Goal: Task Accomplishment & Management: Use online tool/utility

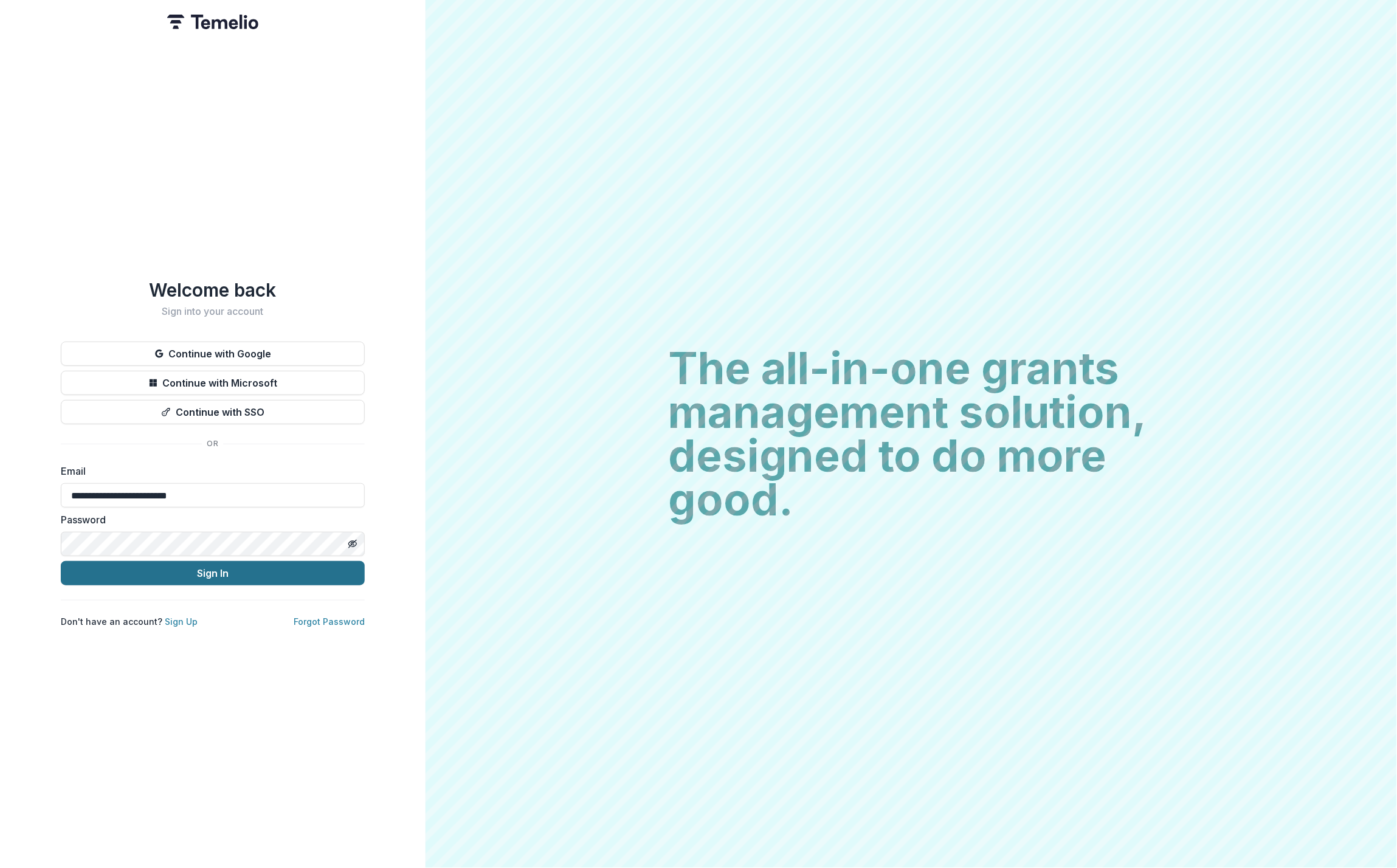
click at [209, 568] on button "Sign In" at bounding box center [212, 573] width 304 height 24
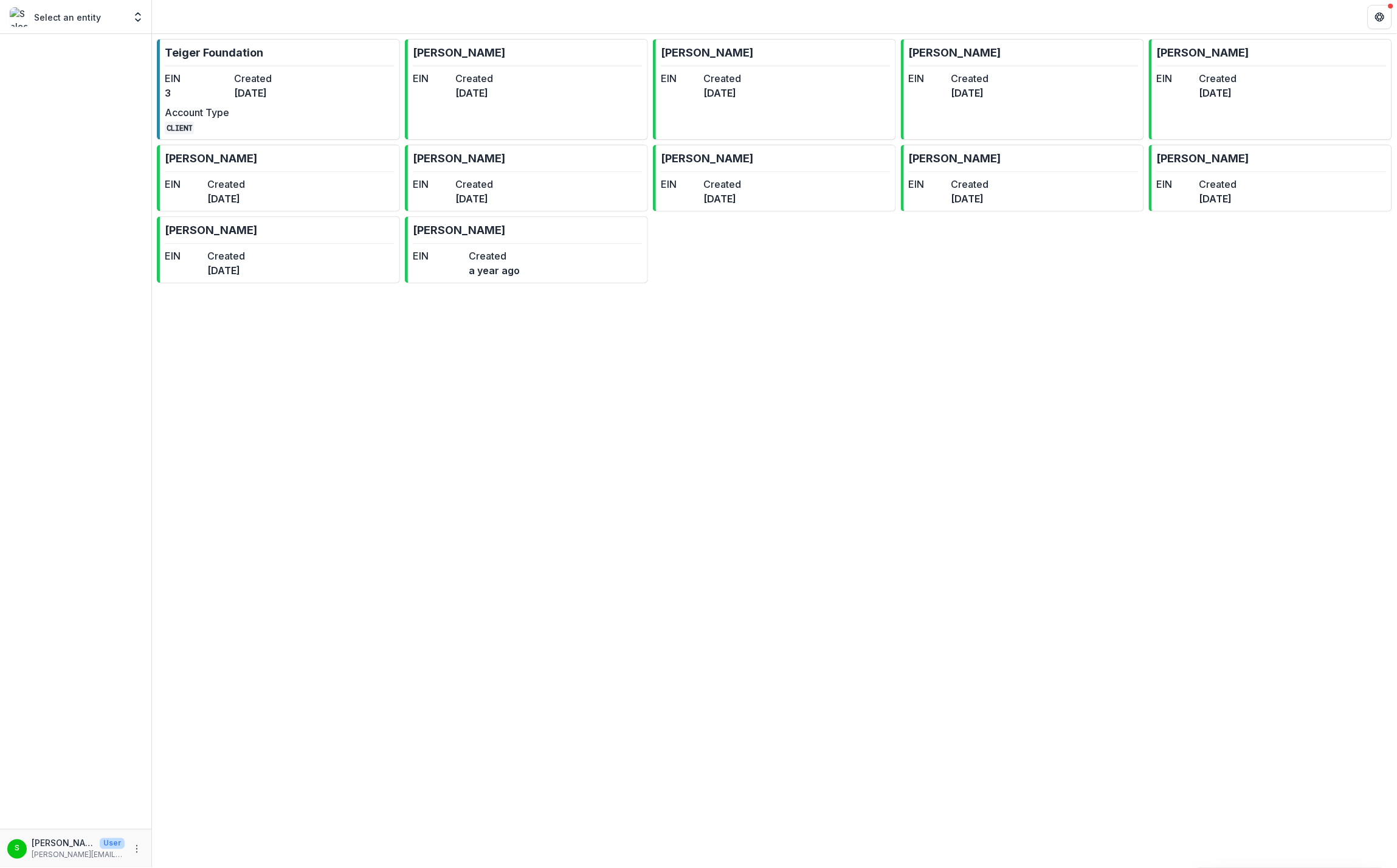
click at [77, 20] on p "Select an entity" at bounding box center [67, 16] width 67 height 13
click at [135, 17] on icon "Open entity switcher" at bounding box center [138, 16] width 13 height 13
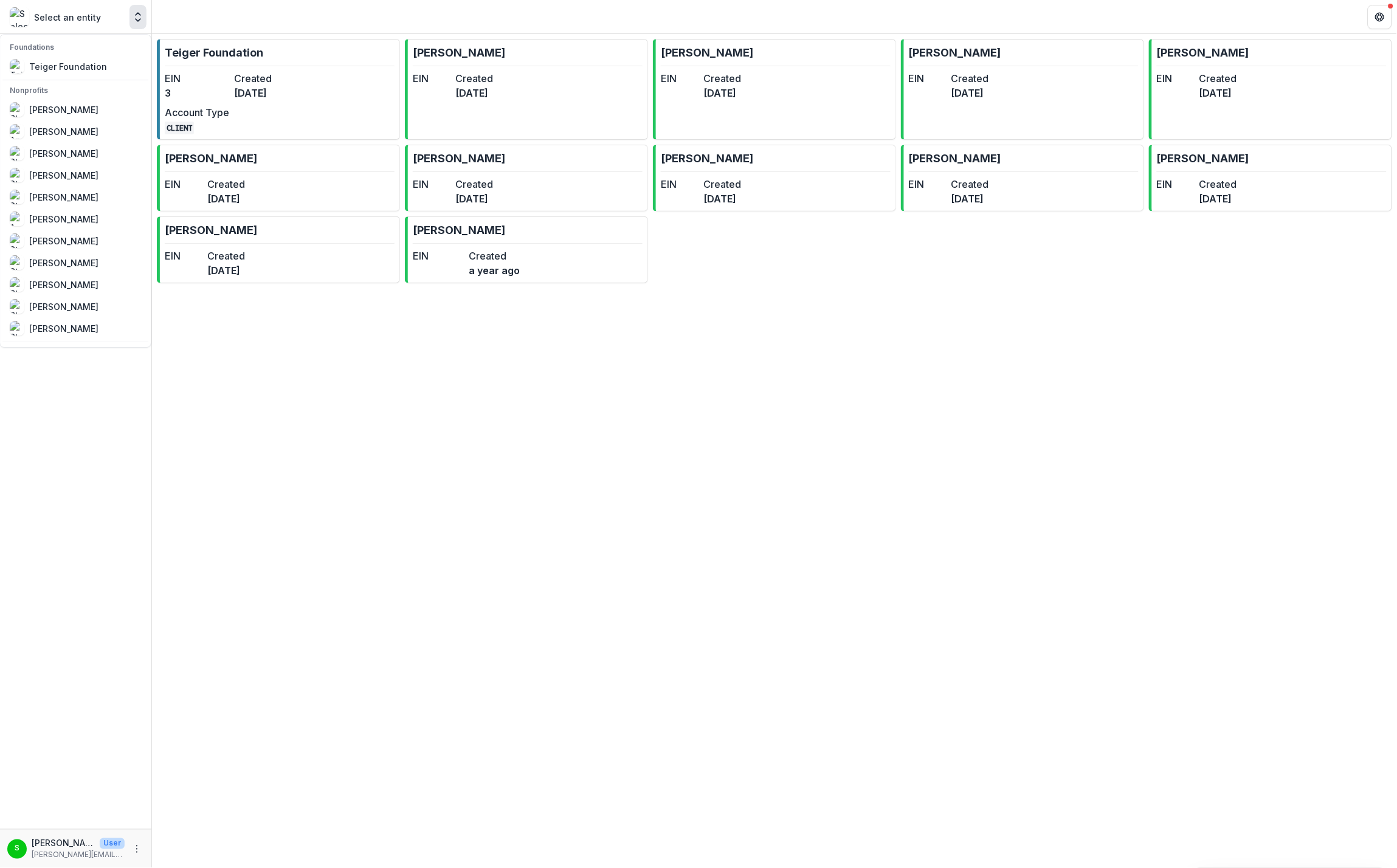
click at [135, 18] on icon "Open entity switcher" at bounding box center [138, 16] width 13 height 13
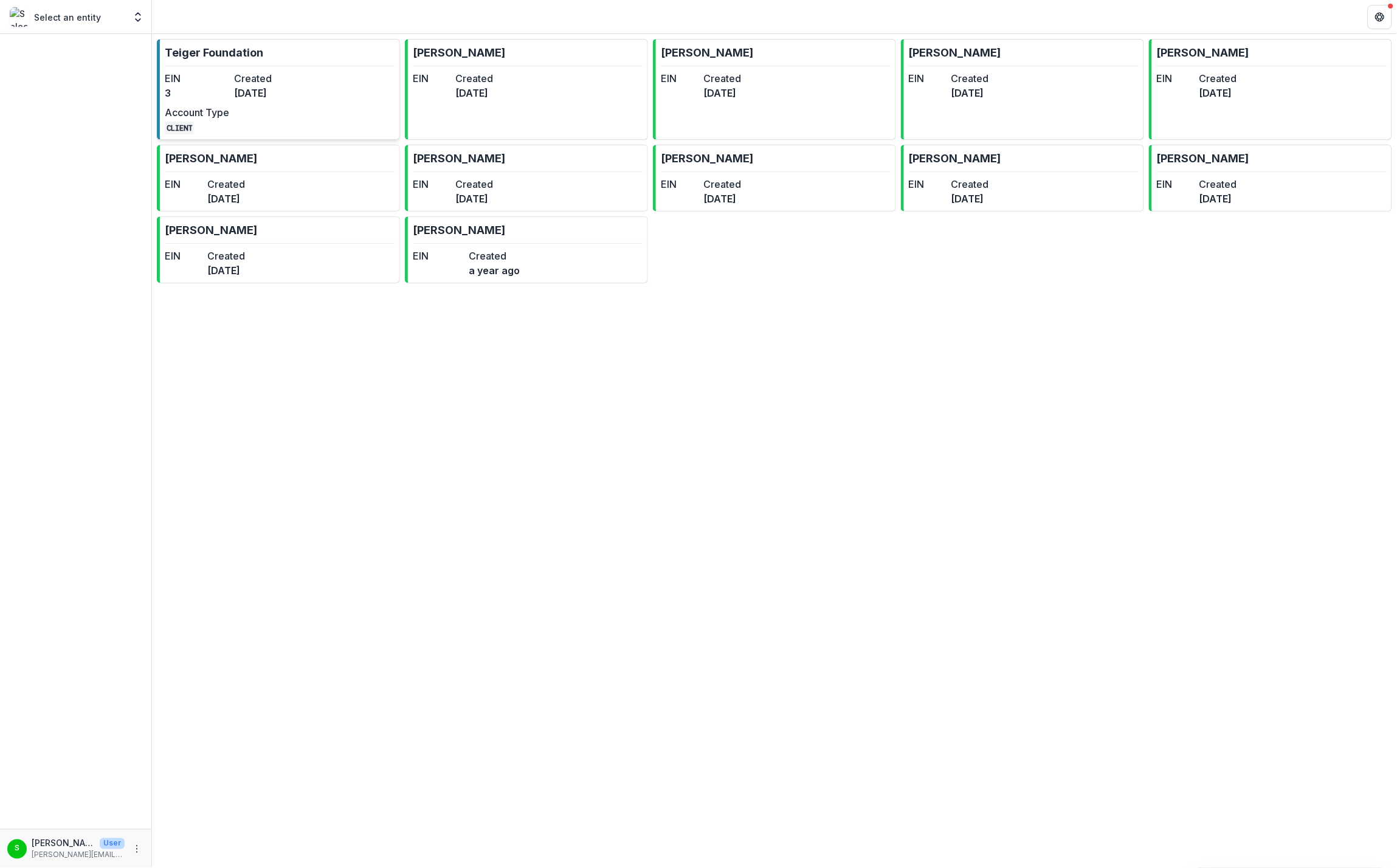
click at [324, 70] on link "Teiger Foundation EIN 3 Created [DATE] Account Type CLIENT" at bounding box center [278, 89] width 243 height 101
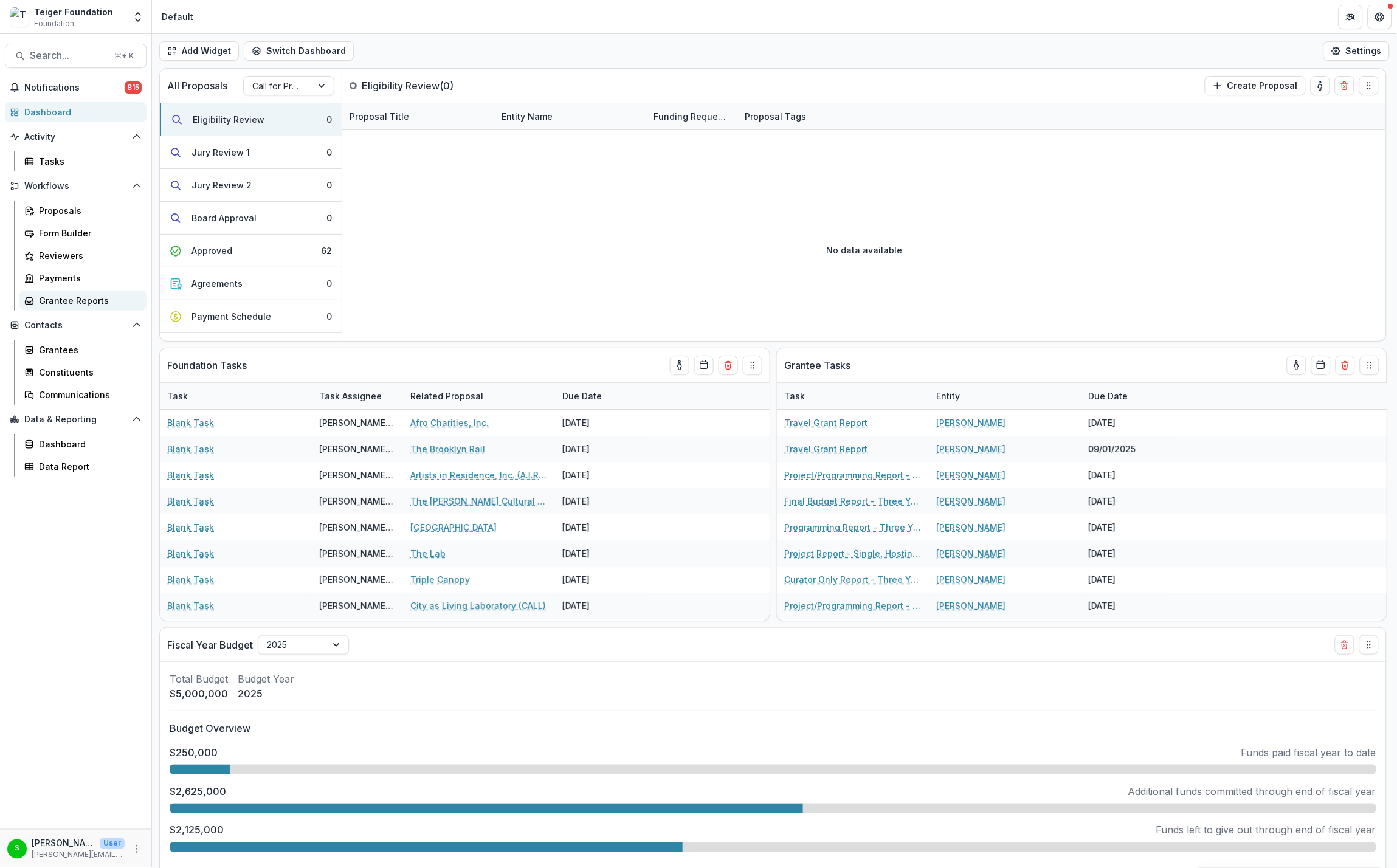
click at [43, 301] on div "Grantee Reports" at bounding box center [87, 300] width 98 height 13
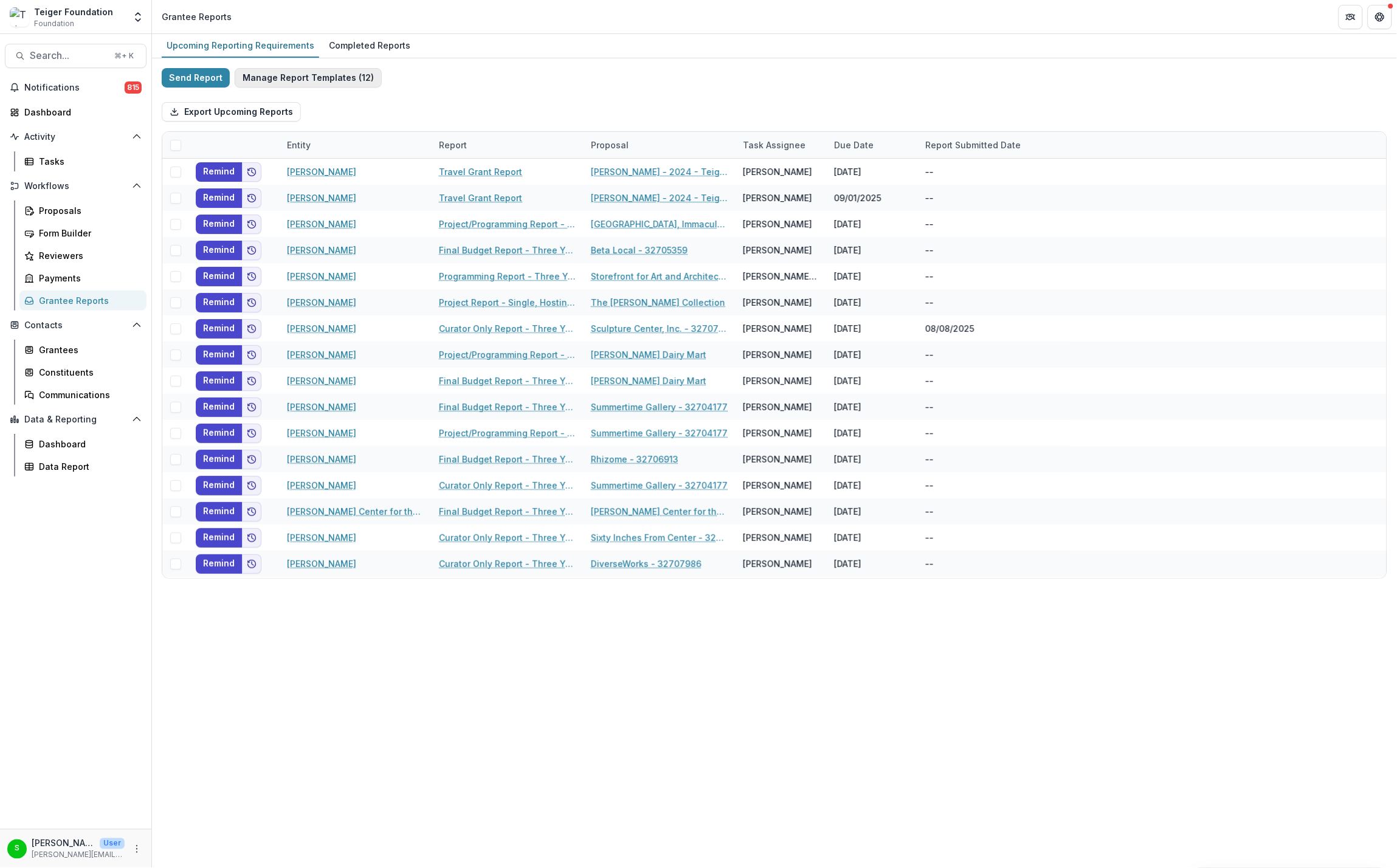
click at [322, 72] on button "Manage Report Templates ( 12 )" at bounding box center [308, 78] width 147 height 19
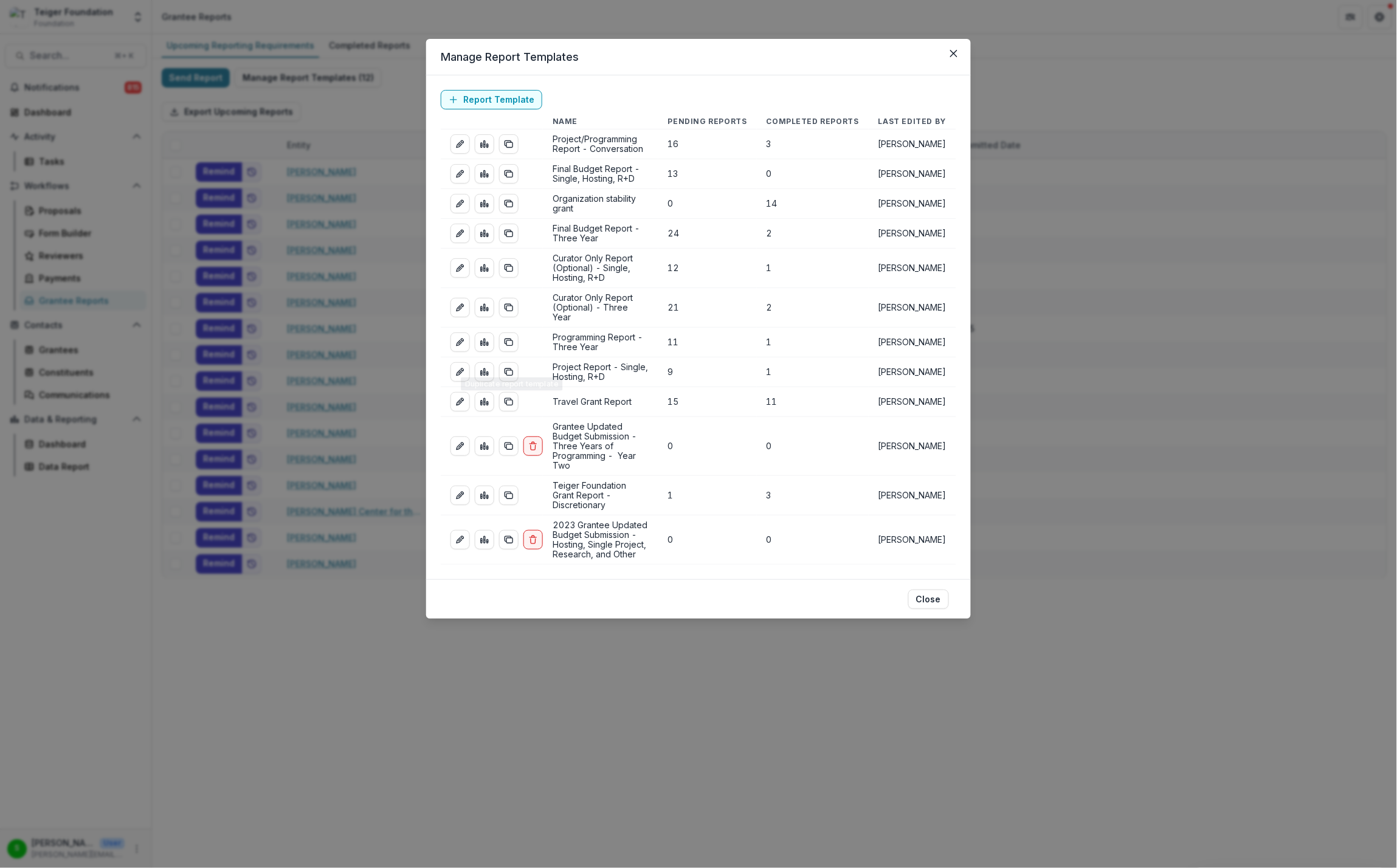
click at [287, 710] on div "Manage Report Templates Report Template Name Pending Reports Completed Reports …" at bounding box center [698, 434] width 1397 height 868
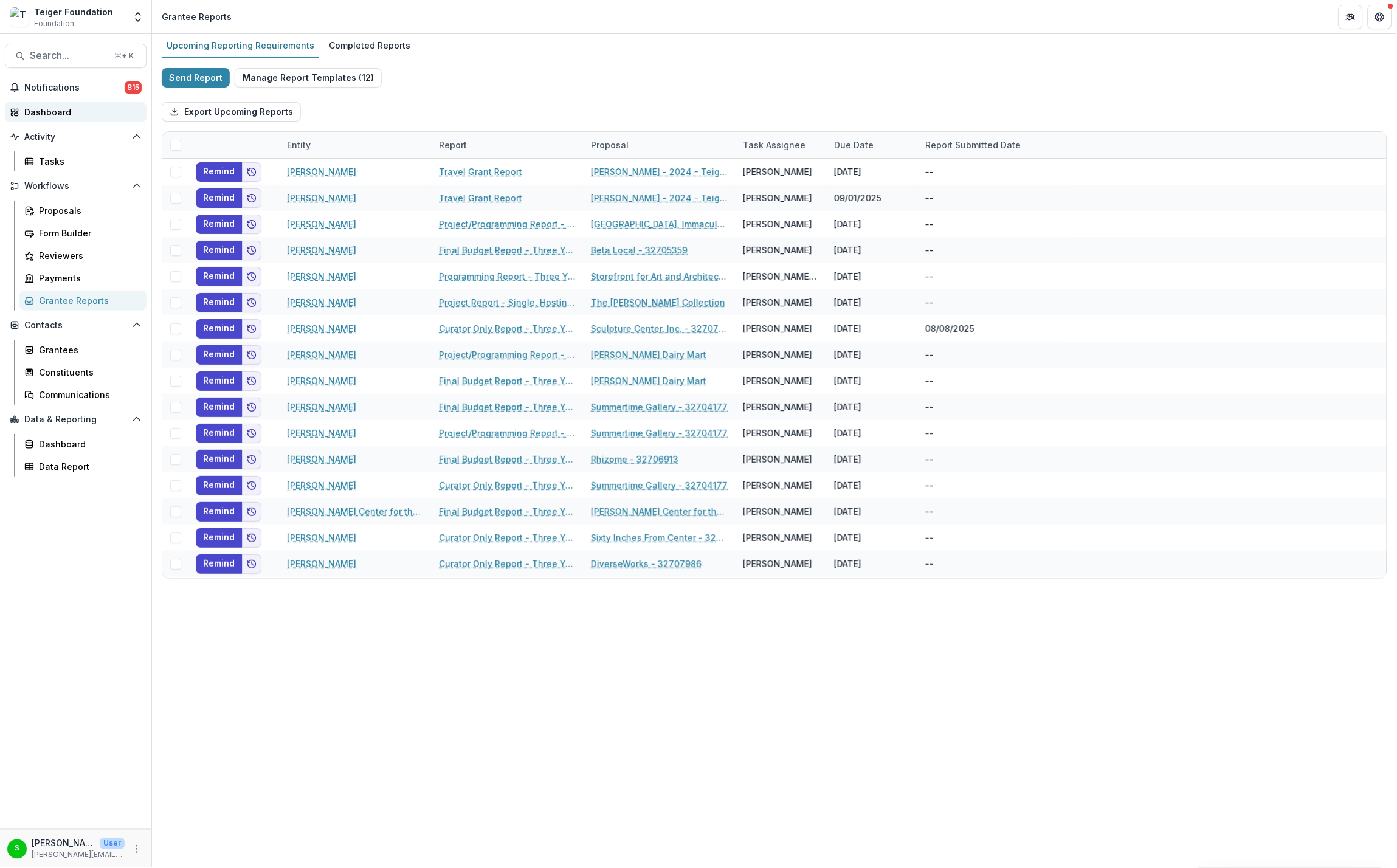
click at [83, 110] on div "Dashboard" at bounding box center [80, 112] width 112 height 13
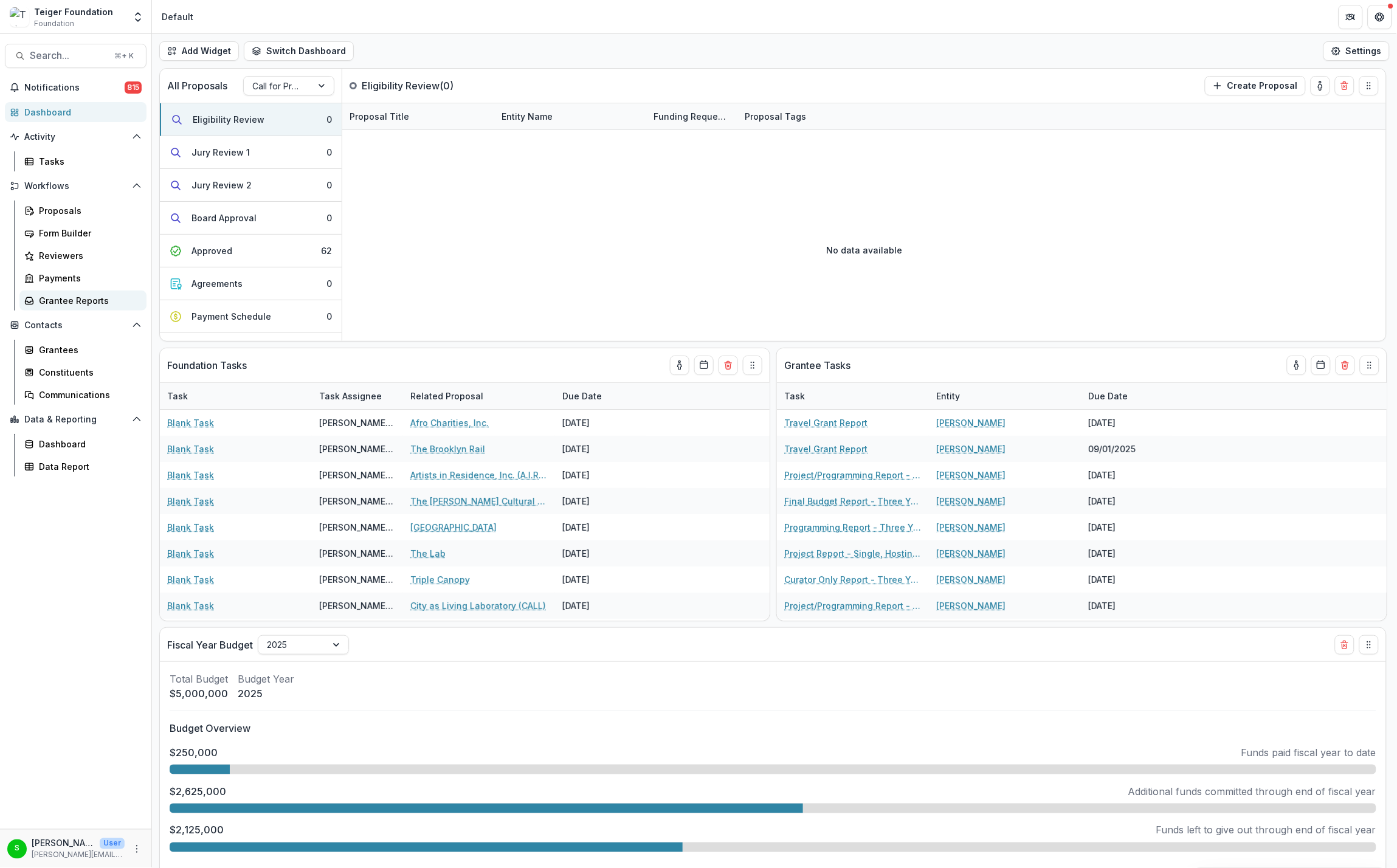
click at [58, 301] on div "Grantee Reports" at bounding box center [87, 300] width 98 height 13
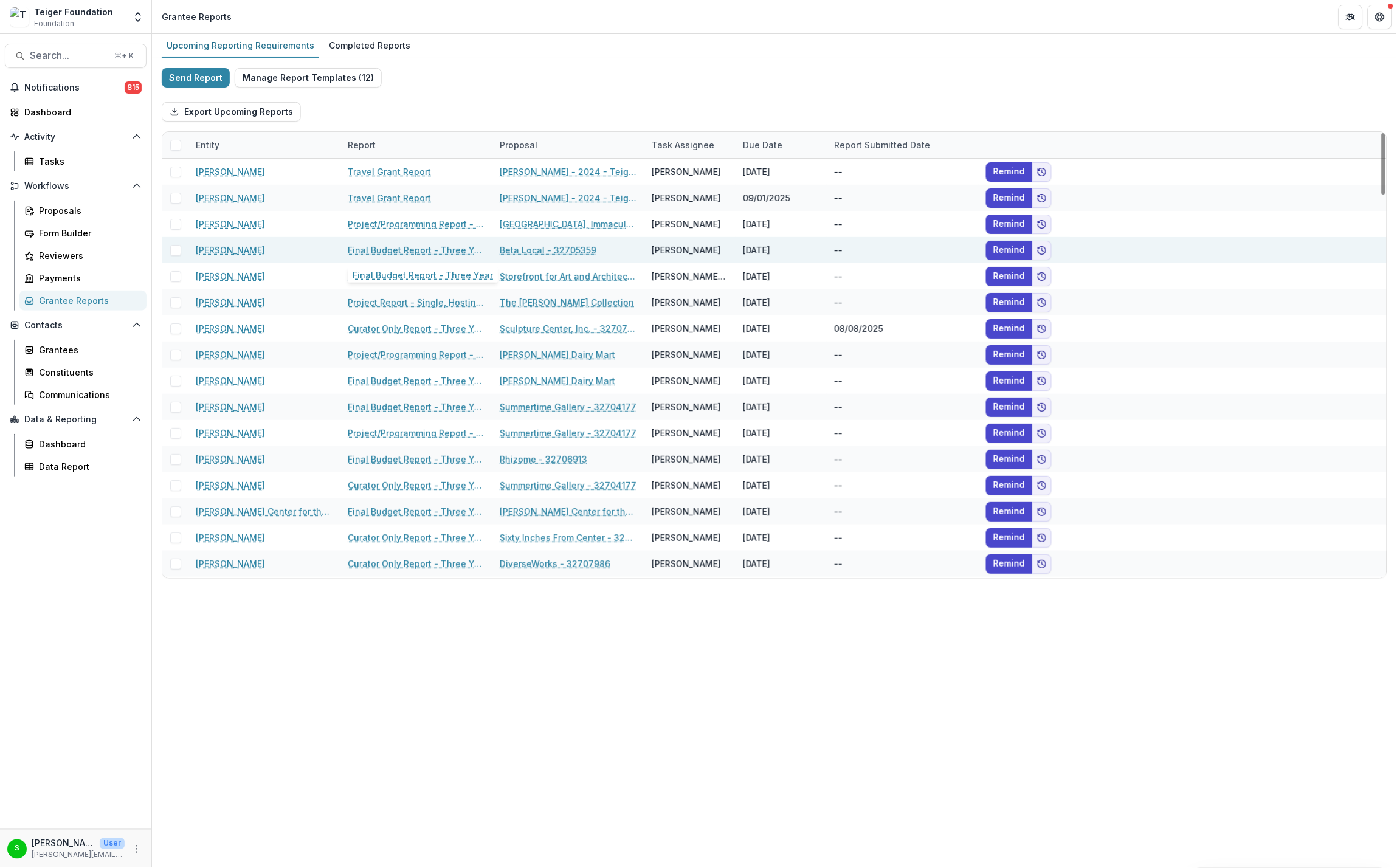
click at [379, 252] on link "Final Budget Report - Three Year" at bounding box center [416, 250] width 137 height 13
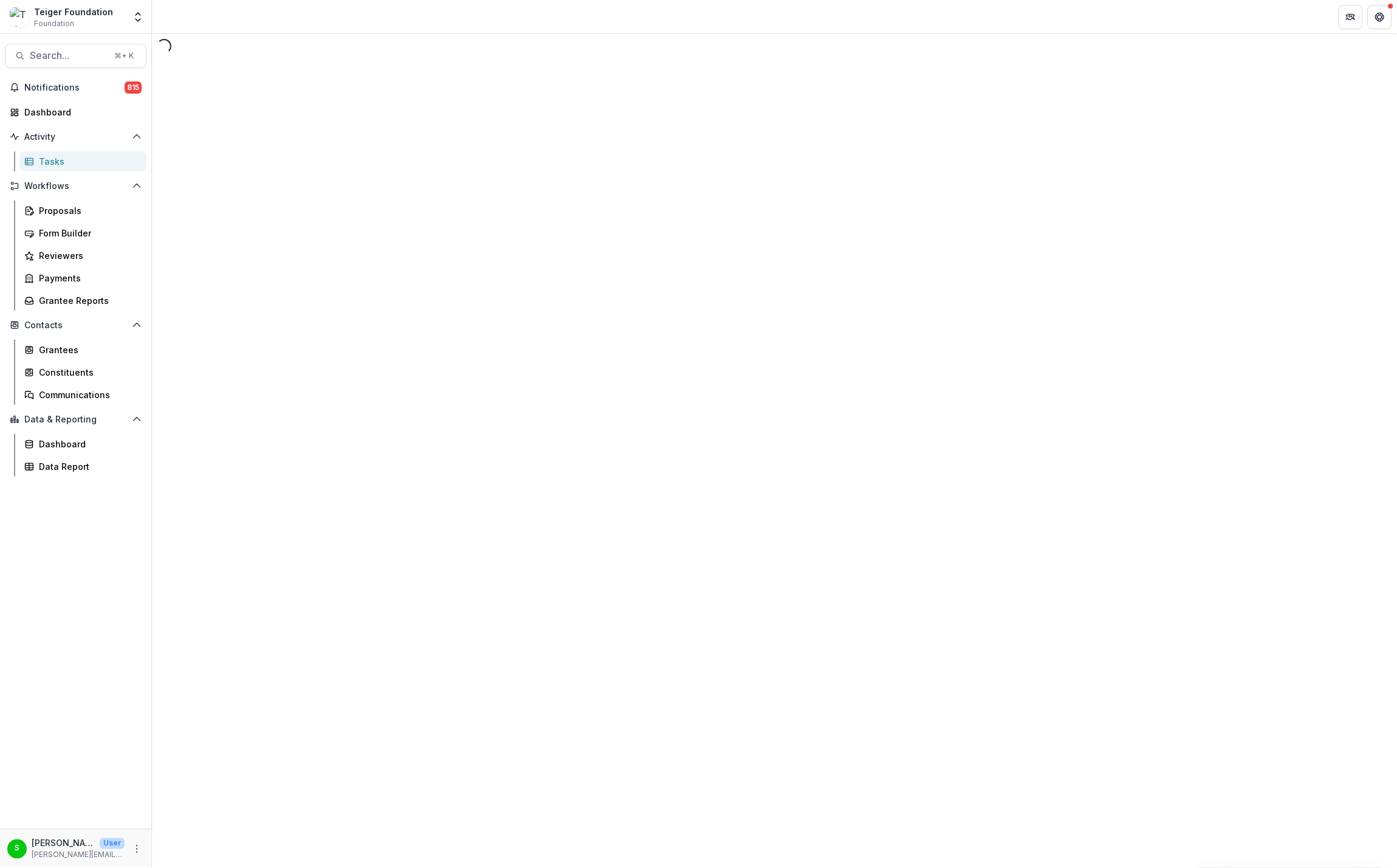
select select "********"
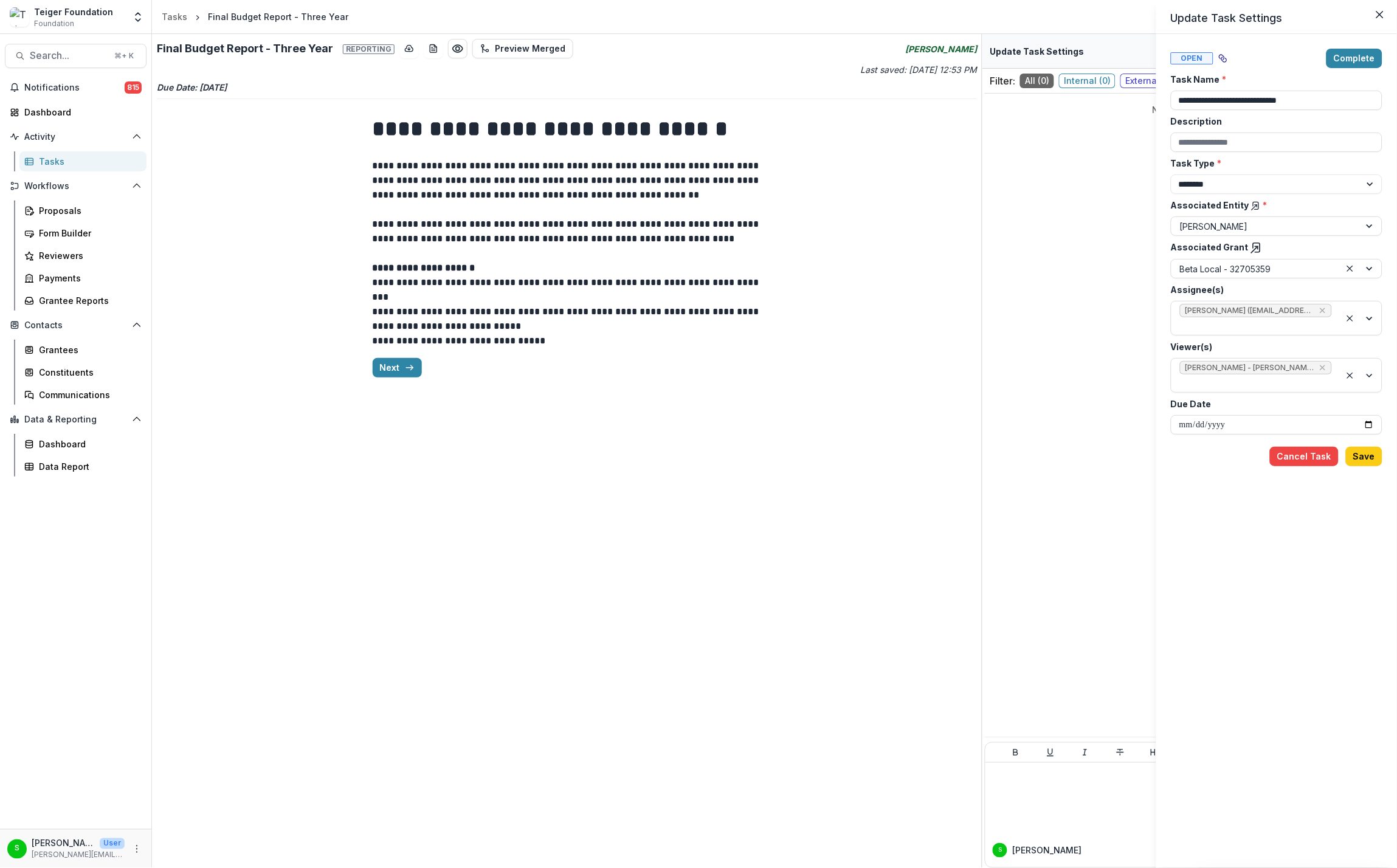
click at [405, 360] on div "**********" at bounding box center [698, 434] width 1397 height 868
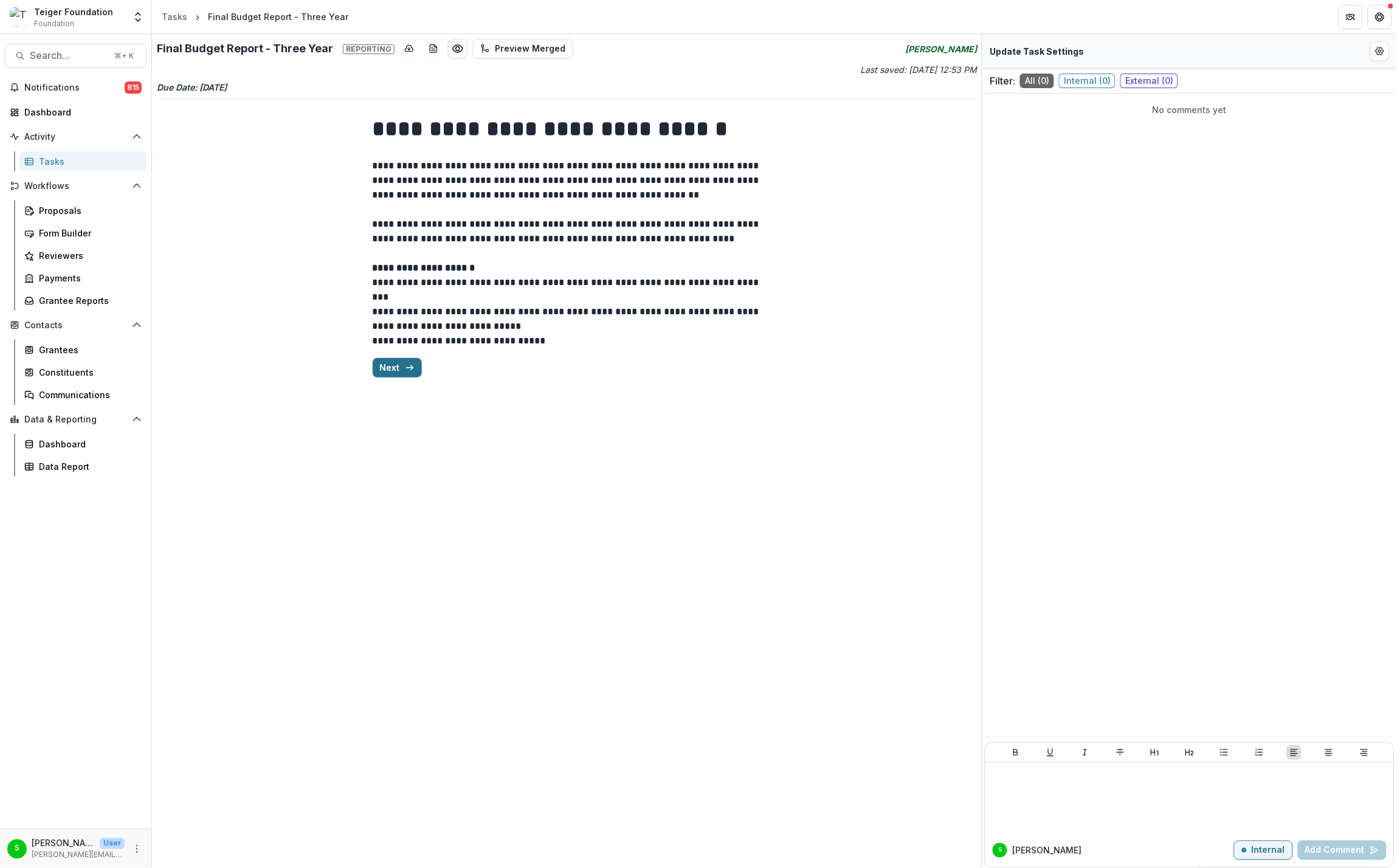
click at [395, 373] on button "Next" at bounding box center [397, 368] width 49 height 19
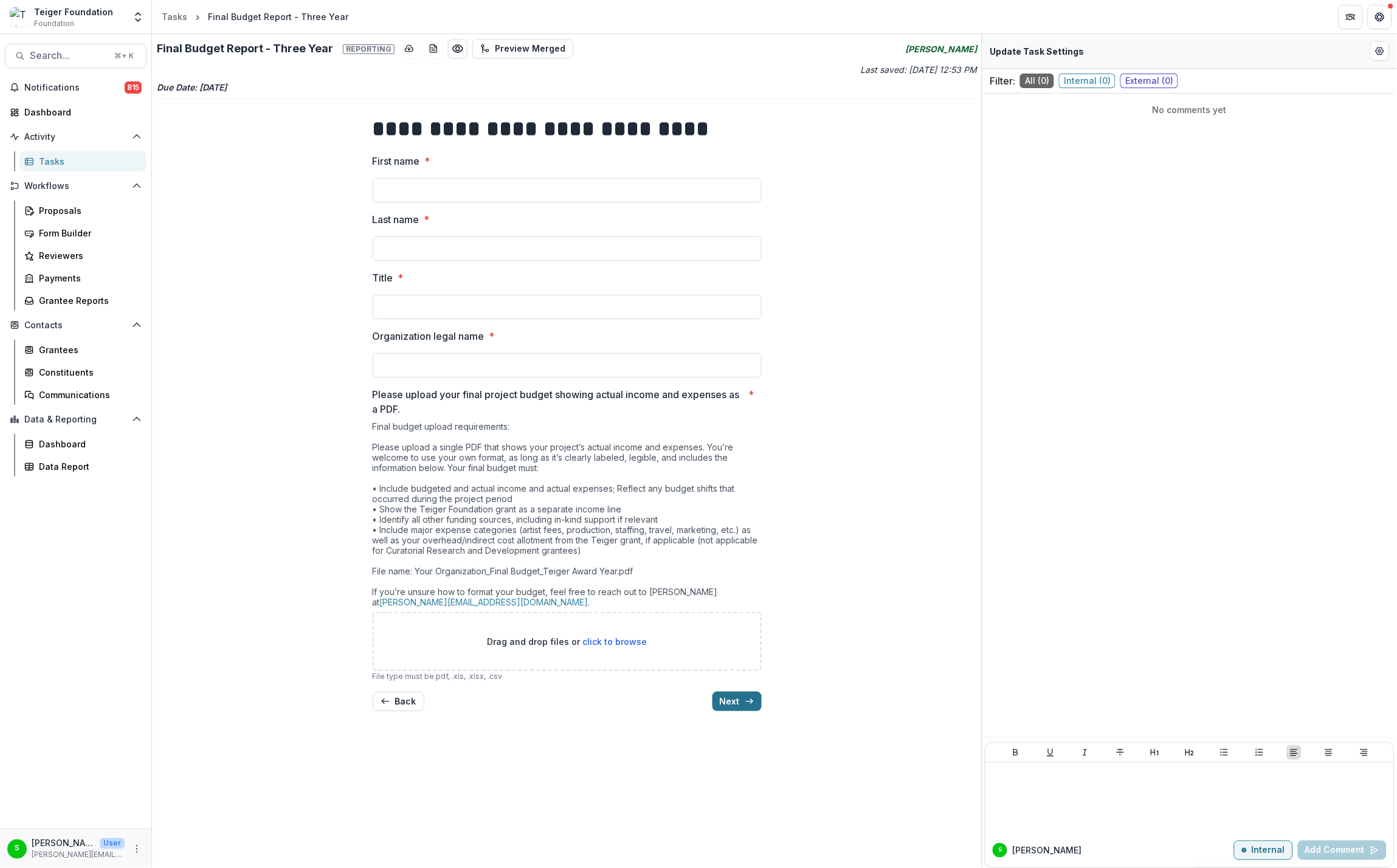
click at [733, 700] on button "Next" at bounding box center [737, 702] width 49 height 19
